Goal: Task Accomplishment & Management: Complete application form

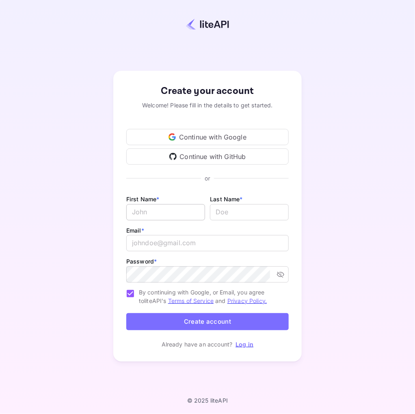
click at [174, 215] on input "Email *" at bounding box center [165, 212] width 79 height 16
click at [166, 215] on input "Email *" at bounding box center [165, 212] width 79 height 16
type input "[PERSON_NAME]"
type input "Stella"
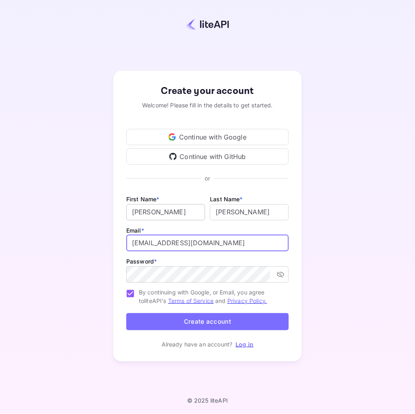
type input "leonardostella24@gmail.com"
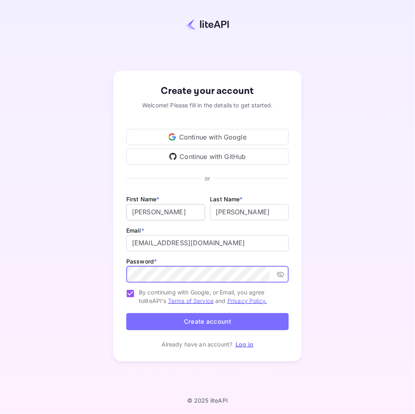
click at [126, 313] on button "Create account" at bounding box center [207, 321] width 163 height 17
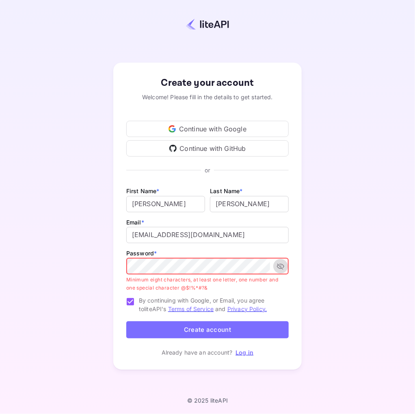
click at [279, 269] on icon "toggle password visibility" at bounding box center [281, 266] width 8 height 8
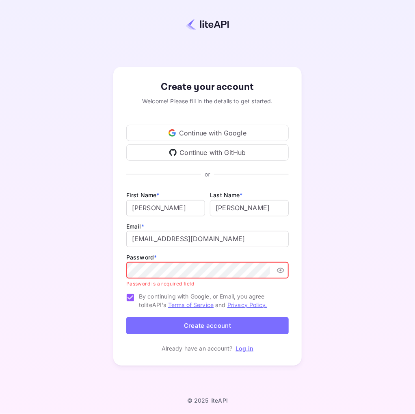
click at [246, 258] on div "Password * ​ Password is a required field" at bounding box center [207, 270] width 163 height 36
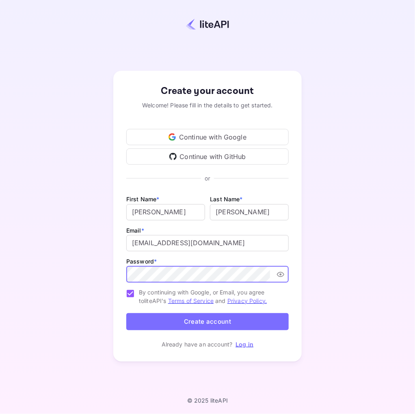
click at [232, 319] on button "Create account" at bounding box center [207, 321] width 163 height 17
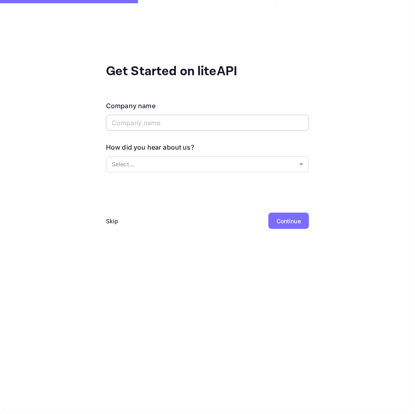
click at [219, 126] on input "text" at bounding box center [207, 123] width 203 height 16
type input "TechTide"
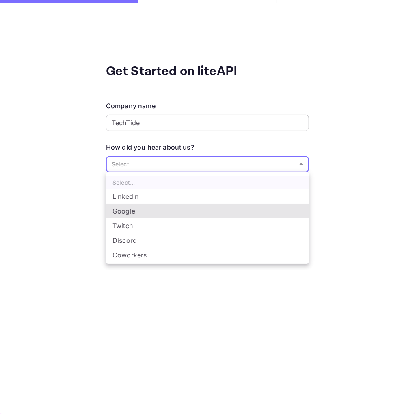
type input "Google"
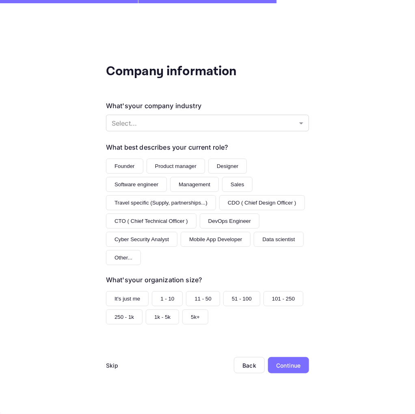
drag, startPoint x: 219, startPoint y: 167, endPoint x: 223, endPoint y: 168, distance: 4.8
click at [219, 168] on button "Designer" at bounding box center [228, 166] width 39 height 15
click at [167, 177] on button "Software engineer" at bounding box center [136, 184] width 61 height 15
click at [125, 291] on button "It's just me" at bounding box center [127, 298] width 43 height 15
click at [293, 361] on div "Continue" at bounding box center [288, 365] width 24 height 9
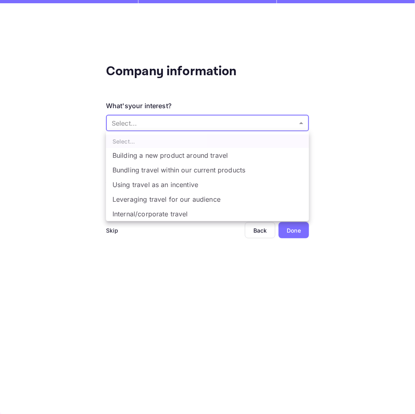
click at [180, 121] on body "Company information What's your interest? Select... ​ Do you have any previous …" at bounding box center [207, 207] width 415 height 414
click at [212, 239] on div at bounding box center [207, 207] width 415 height 414
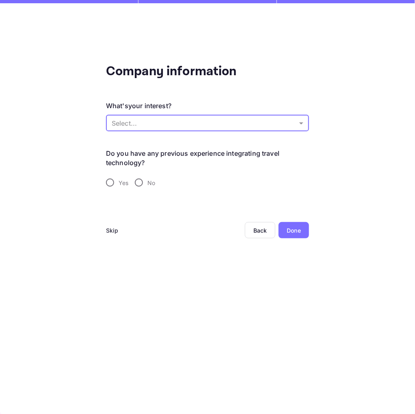
click at [113, 230] on div "Skip" at bounding box center [112, 230] width 13 height 9
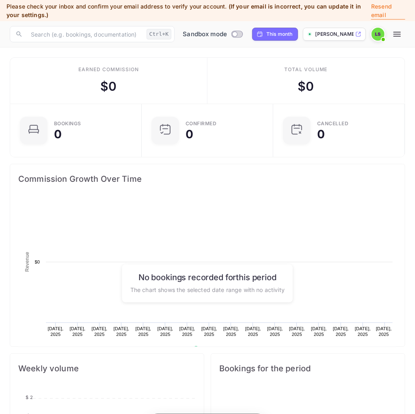
scroll to position [0, 0]
click at [235, 34] on input "Switch to Production mode" at bounding box center [235, 33] width 16 height 5
checkbox input "false"
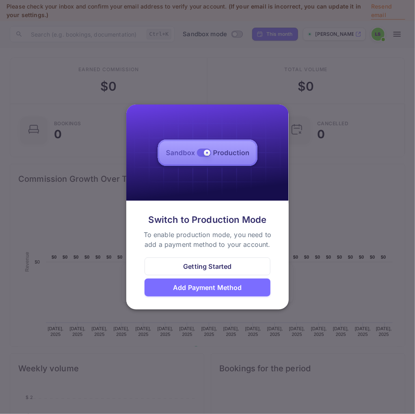
click at [359, 242] on div at bounding box center [207, 207] width 415 height 414
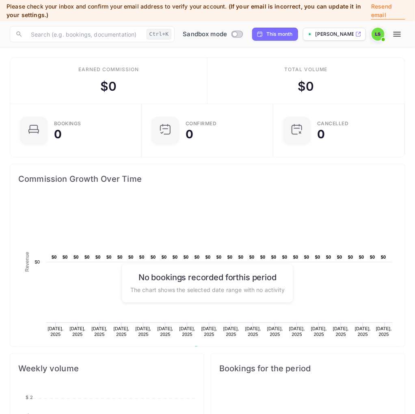
click at [330, 32] on p "[PERSON_NAME]-4uz2d...." at bounding box center [335, 33] width 38 height 7
click at [333, 33] on p "[PERSON_NAME]-4uz2d...." at bounding box center [335, 33] width 38 height 7
drag, startPoint x: 191, startPoint y: 88, endPoint x: 367, endPoint y: 133, distance: 181.7
click at [367, 104] on div "Earned commission $ 0 Total volume $ 0" at bounding box center [207, 81] width 395 height 46
click at [368, 133] on div "CANCELLED 0" at bounding box center [356, 130] width 78 height 19
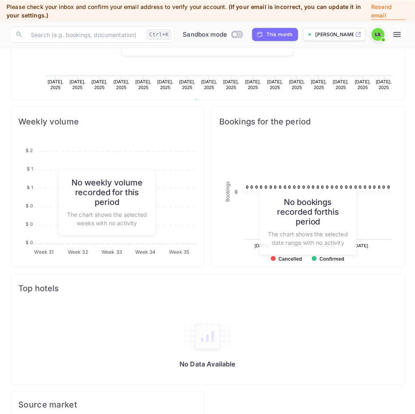
scroll to position [343, 0]
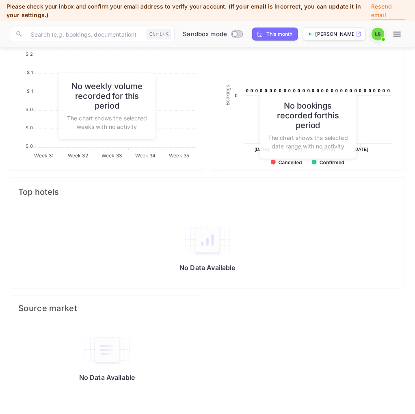
click at [280, 191] on span "Top hotels" at bounding box center [207, 192] width 379 height 13
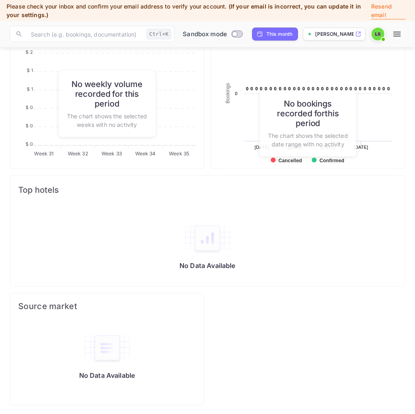
scroll to position [345, 0]
click at [394, 35] on icon "button" at bounding box center [398, 34] width 10 height 10
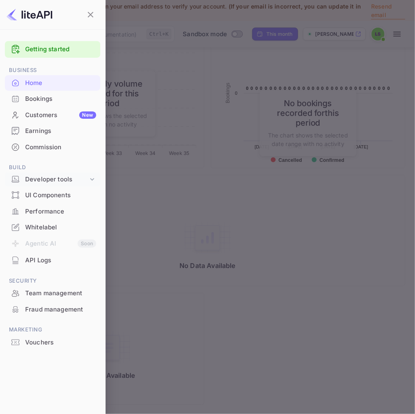
click at [54, 179] on div "Developer tools" at bounding box center [56, 179] width 63 height 9
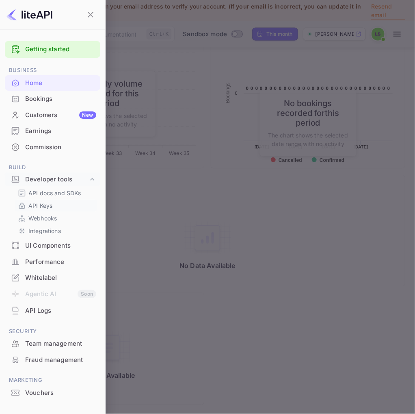
click at [46, 204] on p "API Keys" at bounding box center [40, 205] width 24 height 9
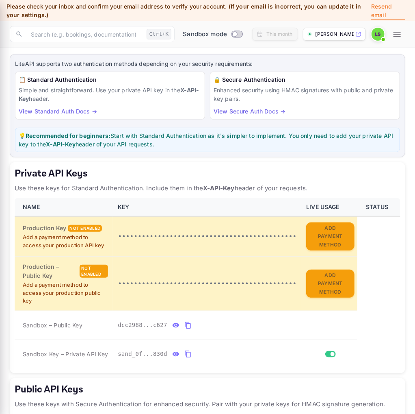
scroll to position [43, 0]
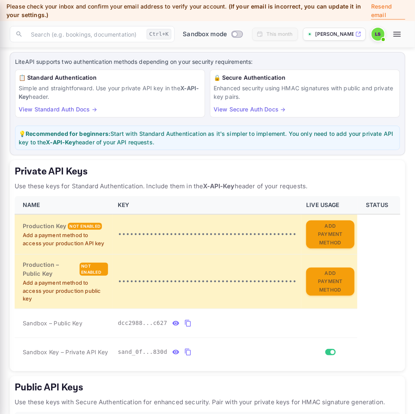
click at [325, 234] on div at bounding box center [207, 207] width 415 height 414
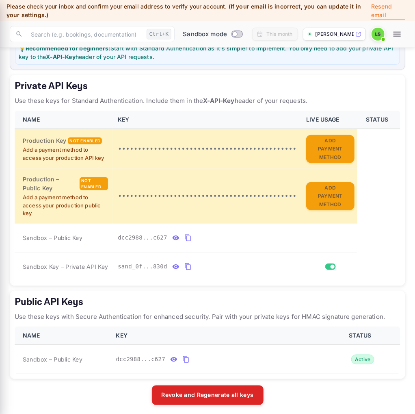
drag, startPoint x: 50, startPoint y: 231, endPoint x: 186, endPoint y: 235, distance: 136.2
click at [186, 235] on div at bounding box center [207, 207] width 415 height 414
click at [204, 235] on div at bounding box center [207, 207] width 415 height 414
click at [185, 265] on div at bounding box center [207, 207] width 415 height 414
click at [185, 264] on div at bounding box center [207, 207] width 415 height 414
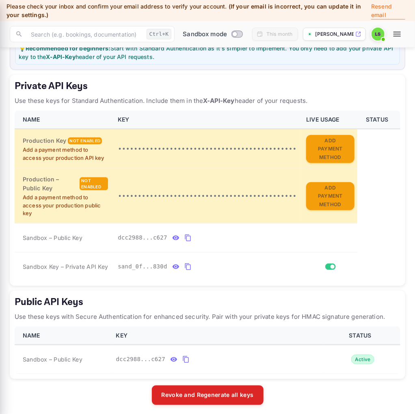
click at [185, 264] on div at bounding box center [207, 207] width 415 height 414
click at [319, 264] on div at bounding box center [207, 207] width 415 height 414
click at [250, 260] on div at bounding box center [207, 207] width 415 height 414
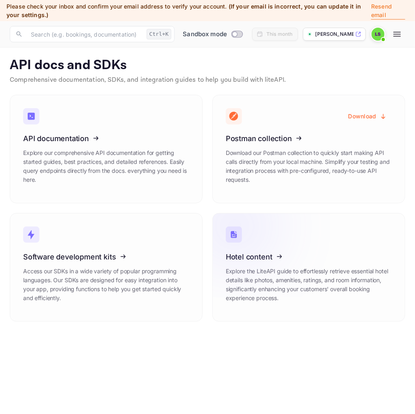
click at [287, 235] on icon at bounding box center [276, 255] width 126 height 84
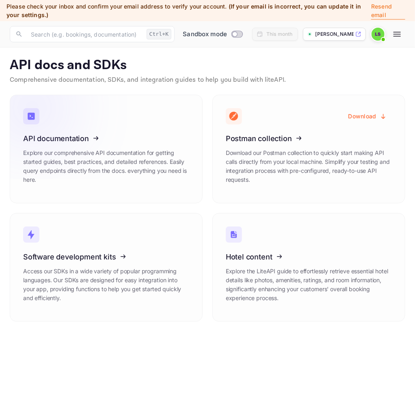
click at [104, 160] on icon at bounding box center [73, 137] width 126 height 84
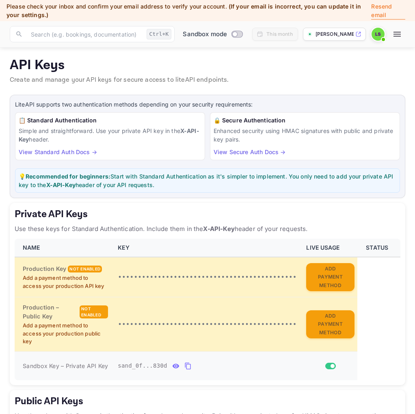
scroll to position [70, 0]
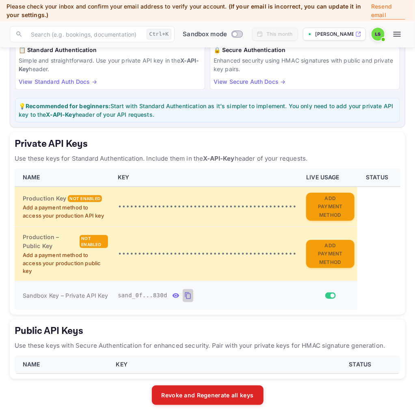
click at [185, 291] on icon "private api keys table" at bounding box center [188, 296] width 7 height 10
click at [172, 293] on icon "private api keys table" at bounding box center [175, 296] width 7 height 10
click at [278, 292] on button "private api keys table" at bounding box center [283, 295] width 11 height 13
click at [235, 325] on h5 "Public API Keys" at bounding box center [208, 330] width 386 height 13
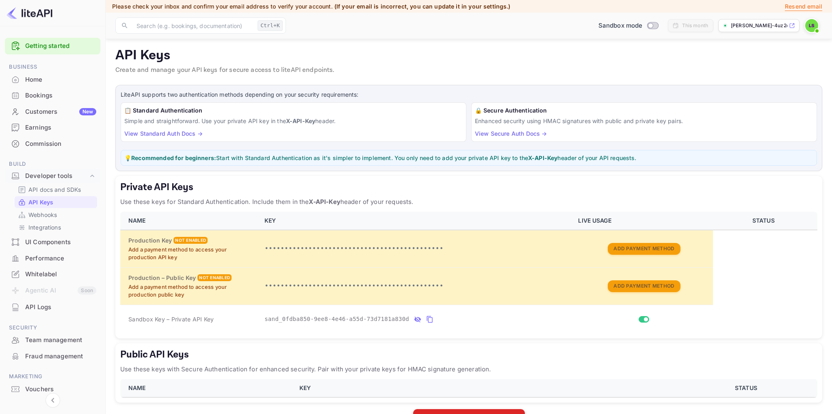
scroll to position [0, 0]
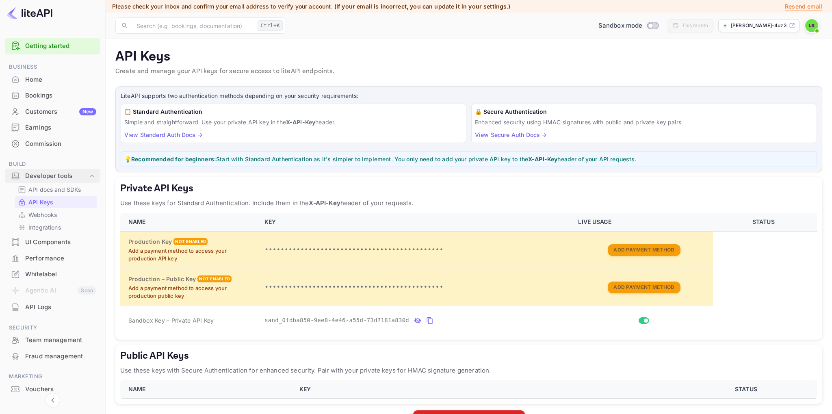
click at [55, 176] on div "Developer tools" at bounding box center [56, 176] width 63 height 9
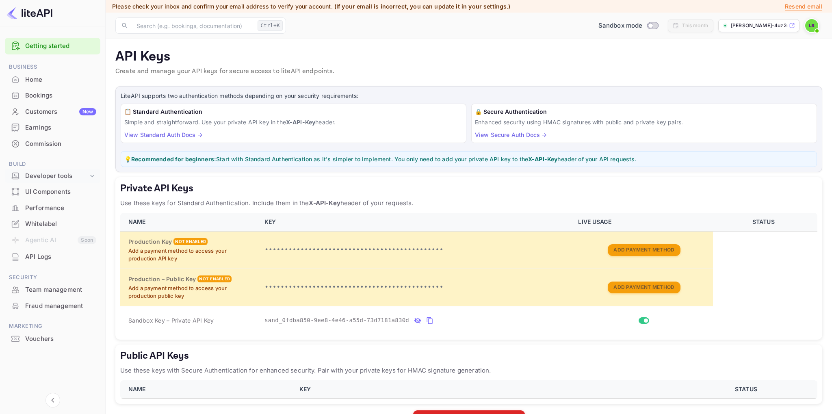
click at [55, 176] on div "Developer tools" at bounding box center [56, 176] width 63 height 9
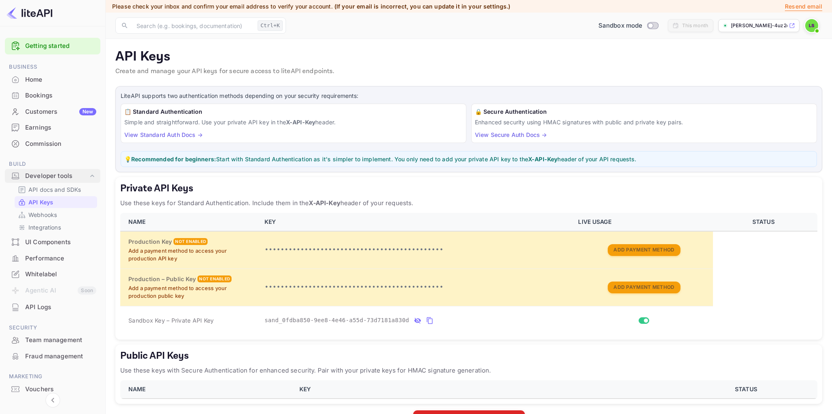
click at [55, 176] on div "Developer tools" at bounding box center [56, 176] width 63 height 9
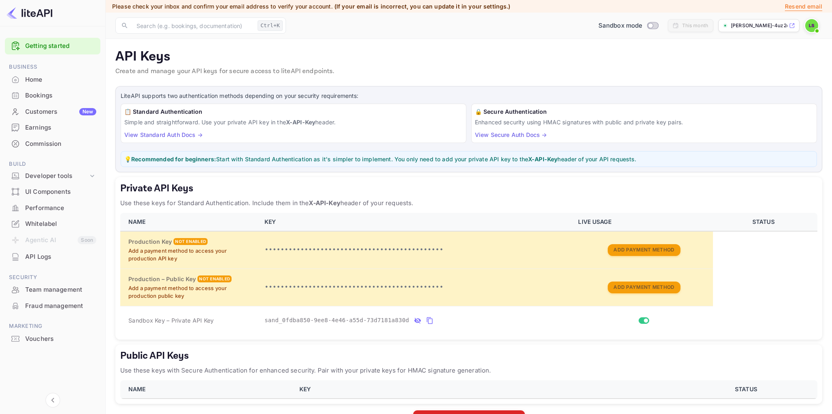
click at [59, 195] on div "UI Components" at bounding box center [60, 191] width 71 height 9
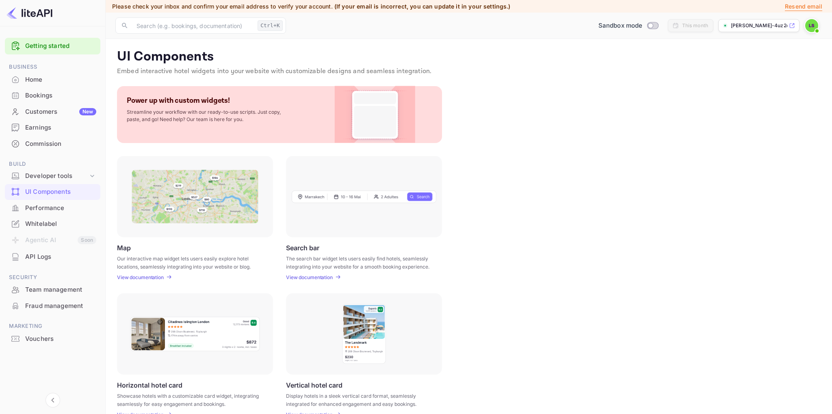
click at [69, 150] on div "Commission" at bounding box center [53, 144] width 96 height 16
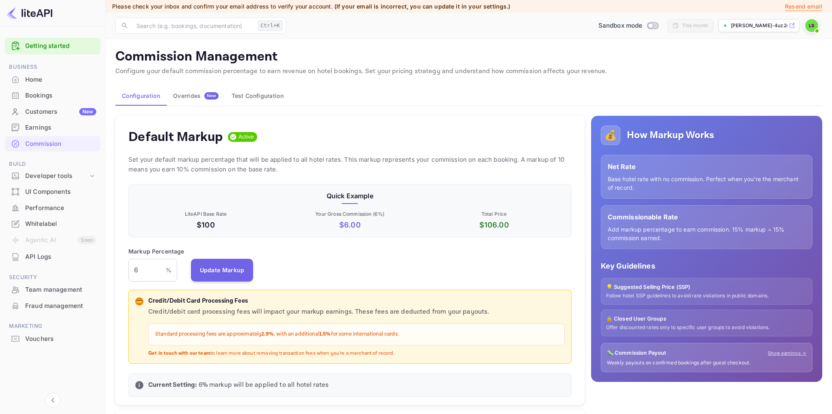
scroll to position [144, 443]
click at [79, 129] on div "Earnings" at bounding box center [60, 127] width 71 height 9
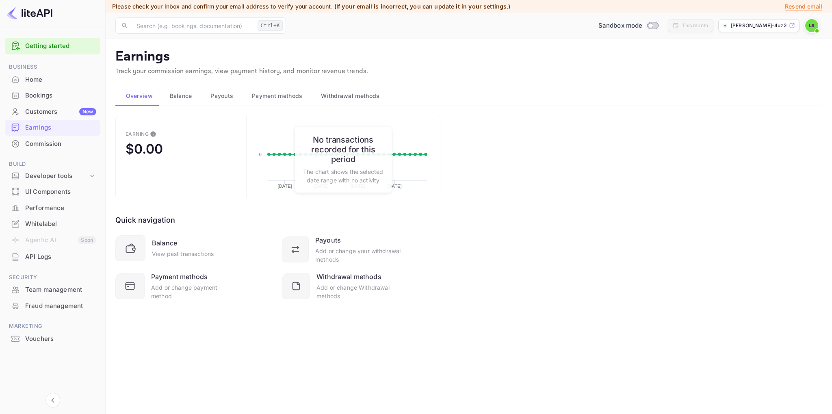
click at [71, 116] on div "Customers New" at bounding box center [60, 111] width 71 height 9
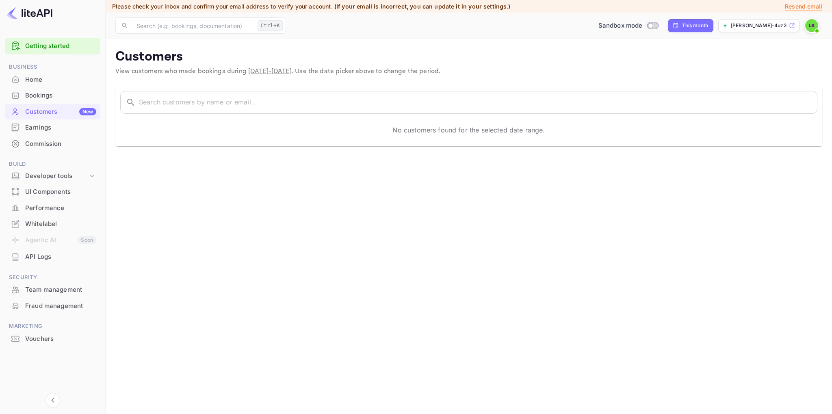
click at [67, 97] on div "Bookings" at bounding box center [60, 95] width 71 height 9
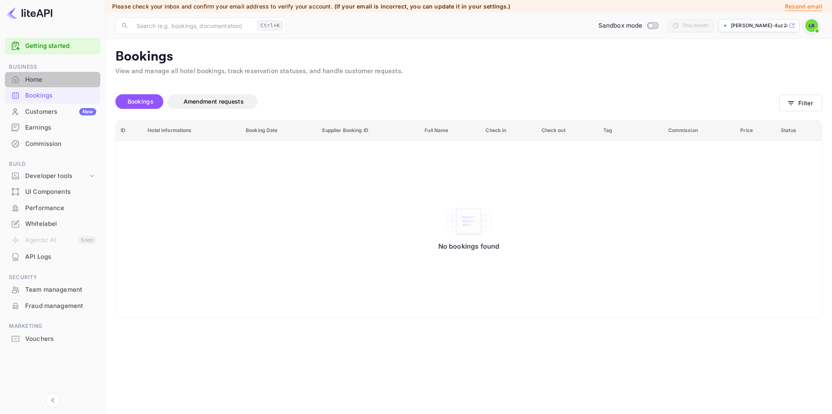
click at [69, 83] on div "Home" at bounding box center [60, 79] width 71 height 9
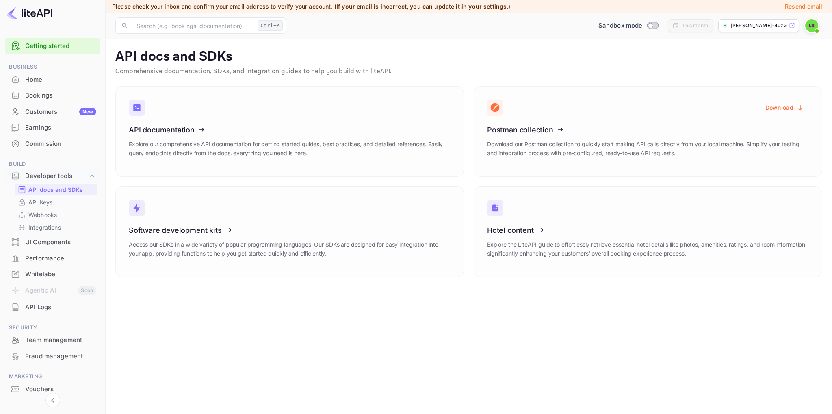
drag, startPoint x: 46, startPoint y: 288, endPoint x: 53, endPoint y: 246, distance: 42.0
click at [54, 305] on div "API Logs" at bounding box center [60, 307] width 71 height 9
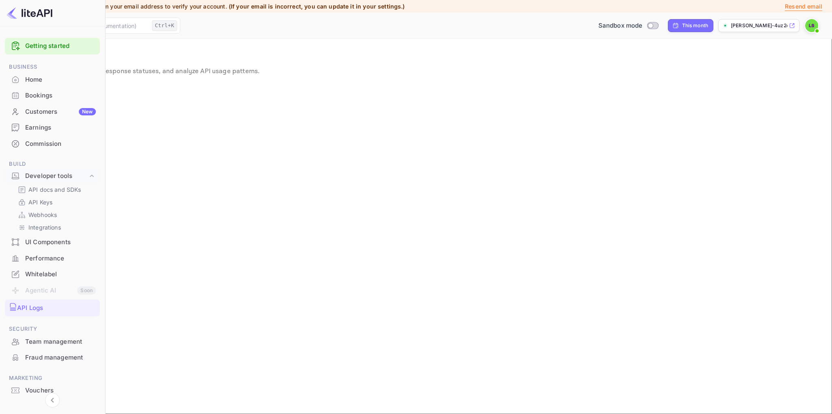
click at [48, 85] on div "Home" at bounding box center [52, 80] width 95 height 16
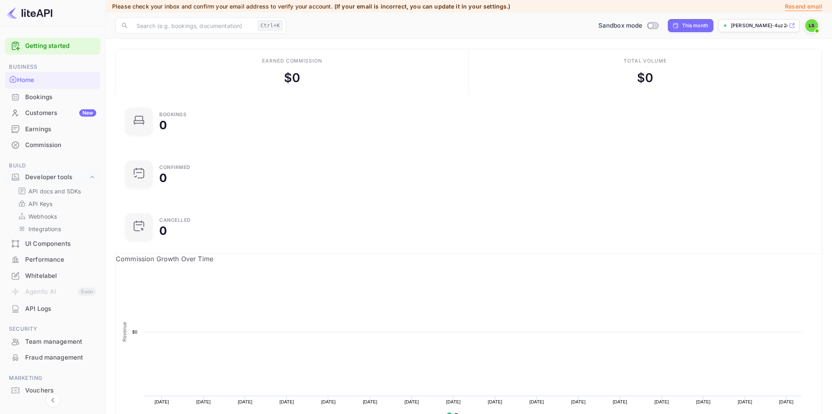
scroll to position [132, 230]
click at [55, 95] on div "Bookings" at bounding box center [60, 97] width 71 height 9
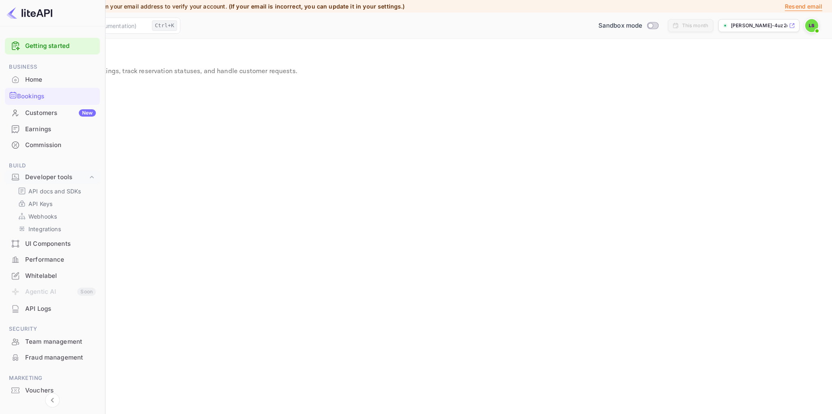
click at [474, 85] on div "Unsaved Changes Bookings Amendment requests Filter ID Hotel informations Bookin…" at bounding box center [237, 374] width 474 height 596
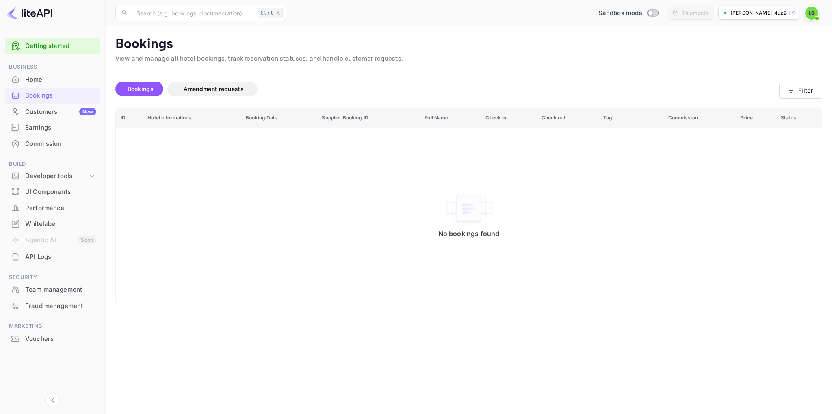
click at [43, 78] on div "Home" at bounding box center [60, 79] width 71 height 9
